Goal: Information Seeking & Learning: Learn about a topic

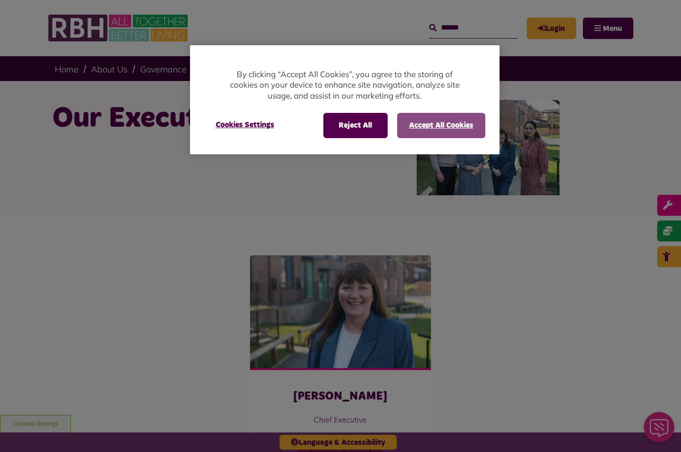
click at [450, 125] on button "Accept All Cookies" at bounding box center [441, 125] width 88 height 25
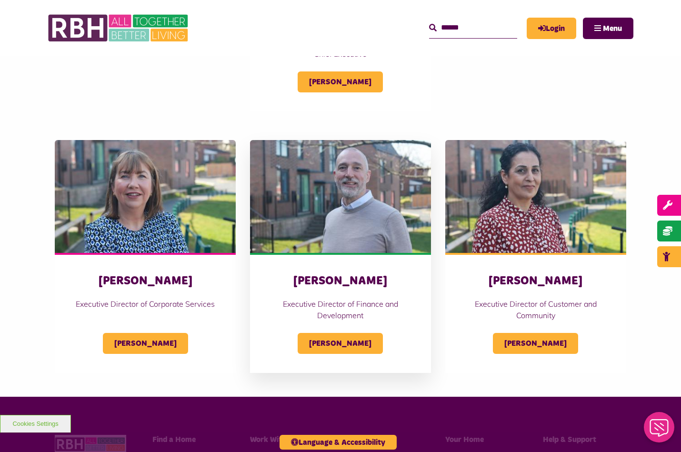
scroll to position [367, 0]
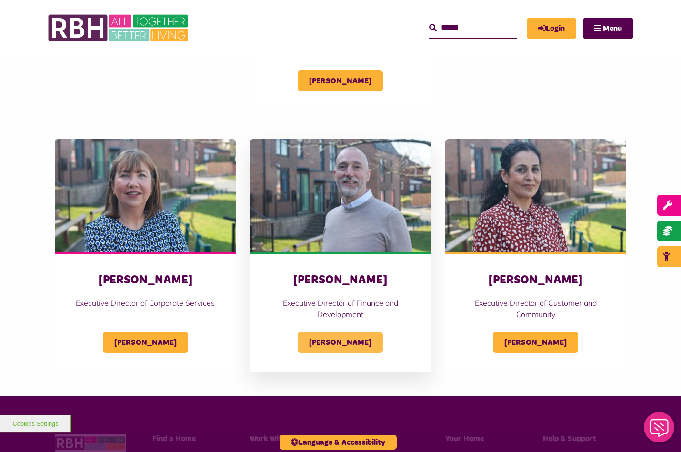
click at [331, 341] on span "Simon Mellor" at bounding box center [340, 342] width 85 height 21
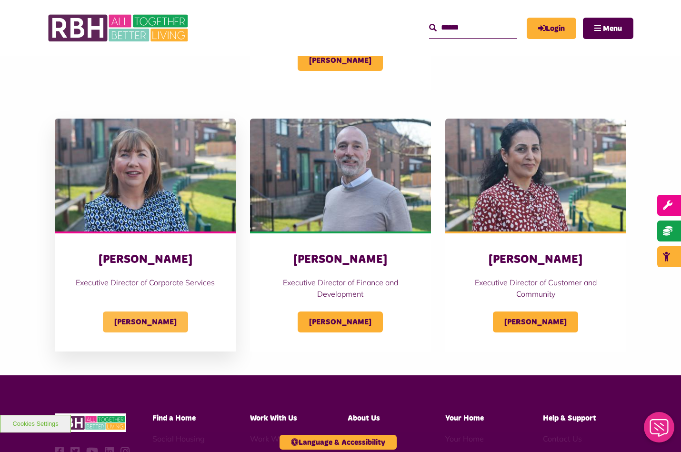
scroll to position [389, 0]
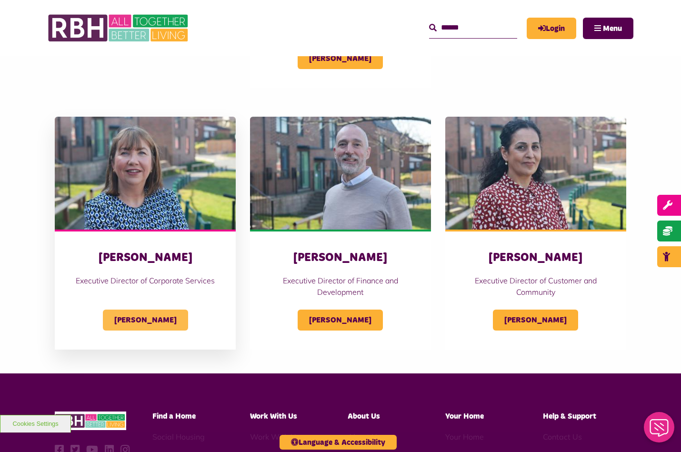
click at [149, 323] on span "[PERSON_NAME]" at bounding box center [145, 319] width 85 height 21
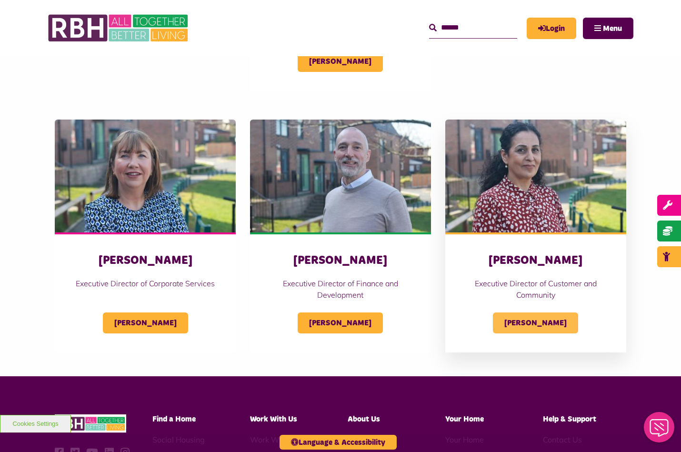
click at [551, 325] on span "Nadhia Khan" at bounding box center [535, 322] width 85 height 21
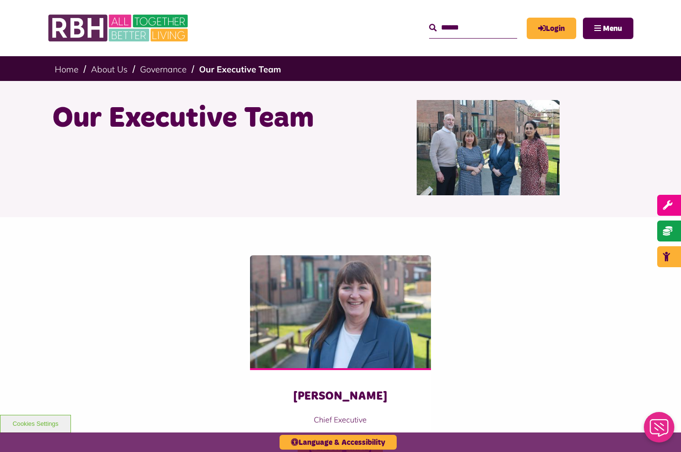
scroll to position [0, 0]
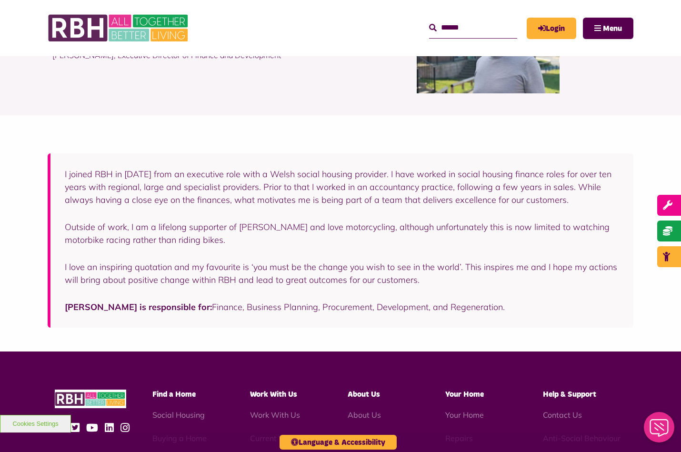
scroll to position [102, 0]
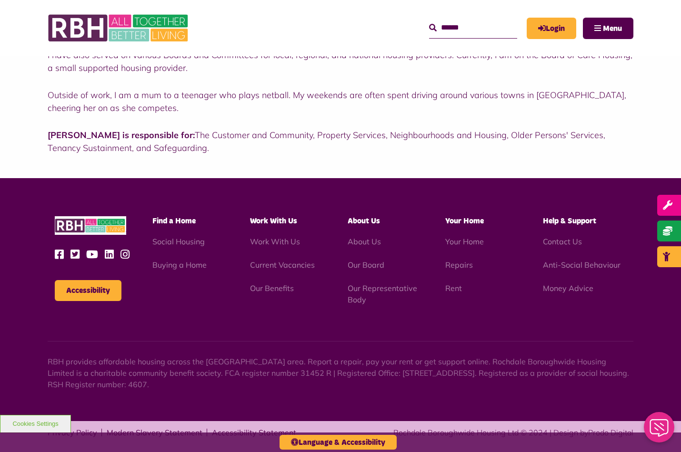
scroll to position [325, 0]
